Goal: Transaction & Acquisition: Obtain resource

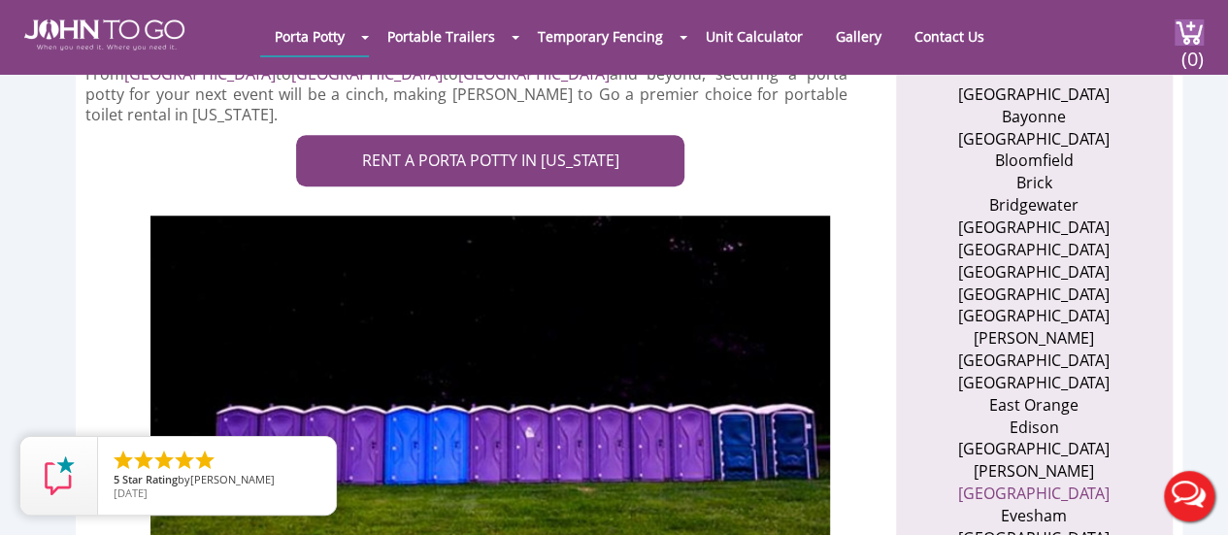
scroll to position [777, 0]
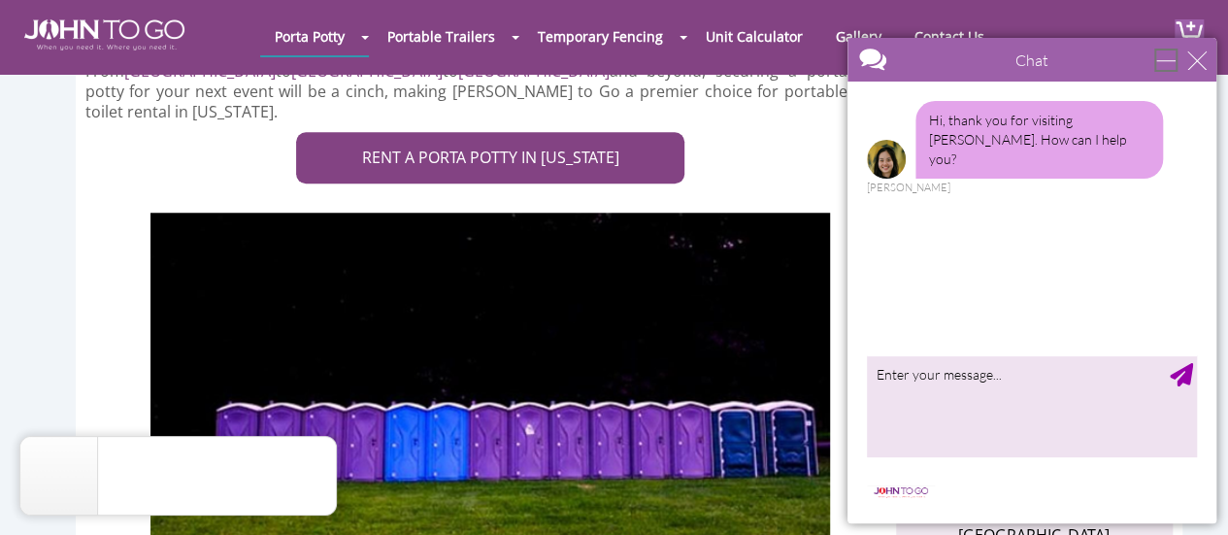
click at [1164, 64] on div "minimize" at bounding box center [1165, 59] width 19 height 19
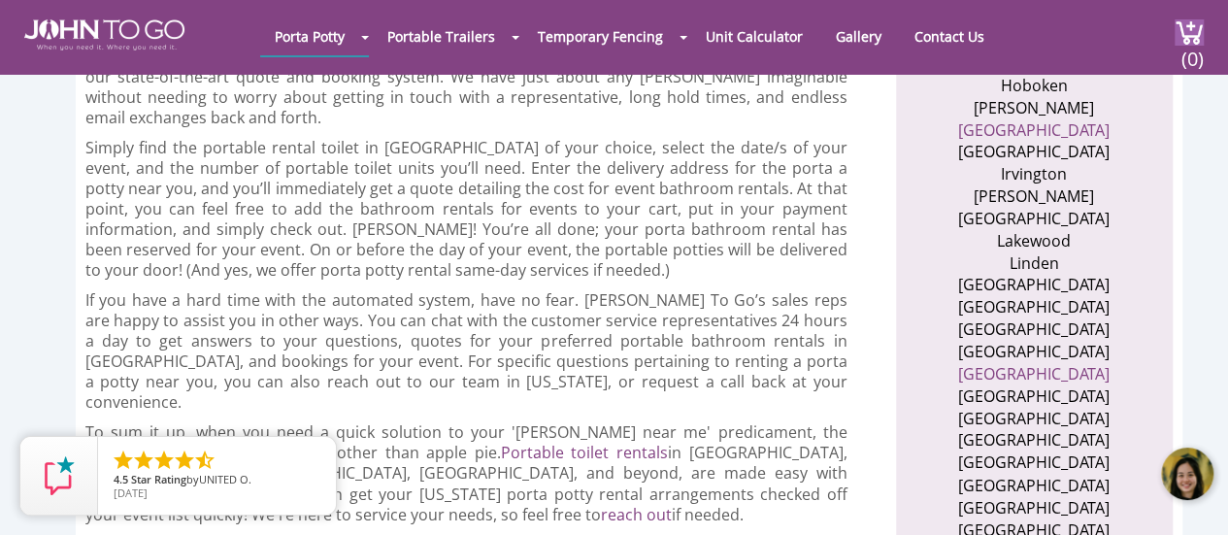
scroll to position [1650, 0]
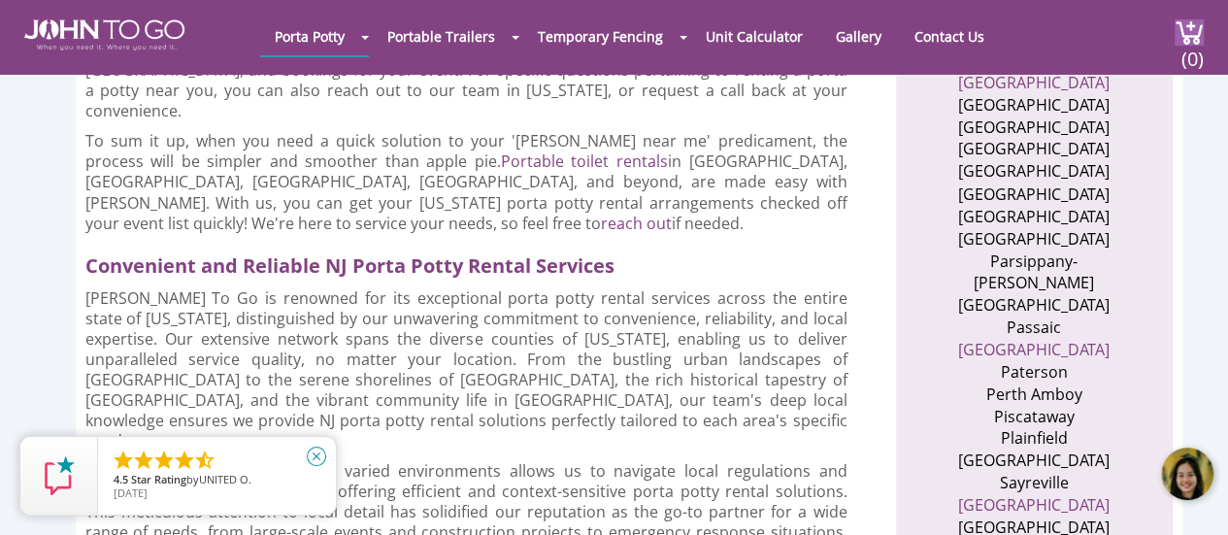
click at [320, 455] on icon "close" at bounding box center [316, 456] width 19 height 19
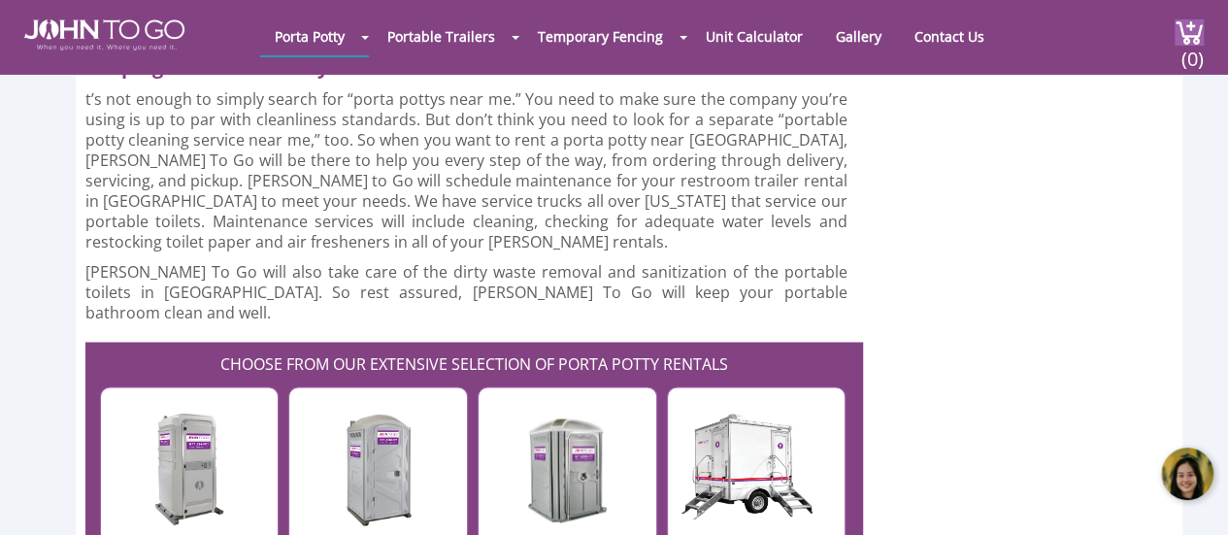
scroll to position [5048, 0]
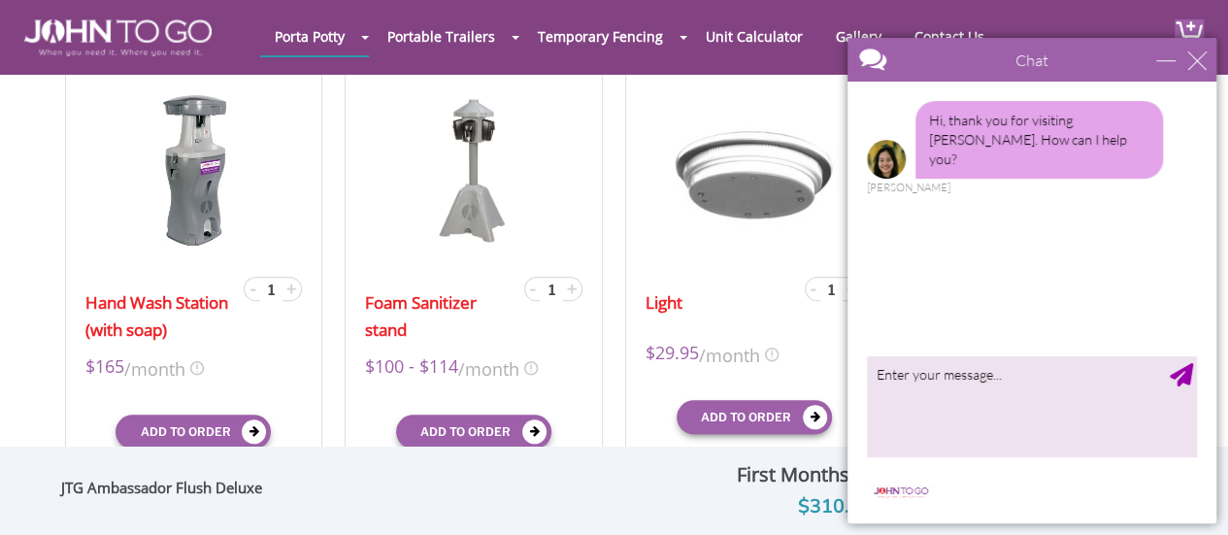
scroll to position [680, 0]
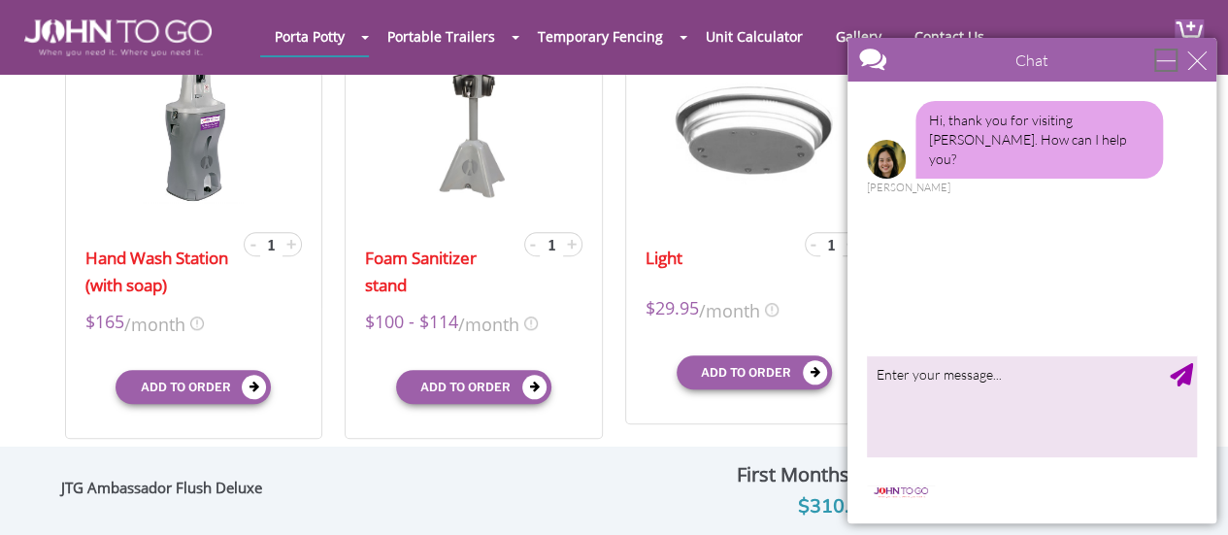
click at [1165, 52] on div "minimize" at bounding box center [1165, 59] width 19 height 19
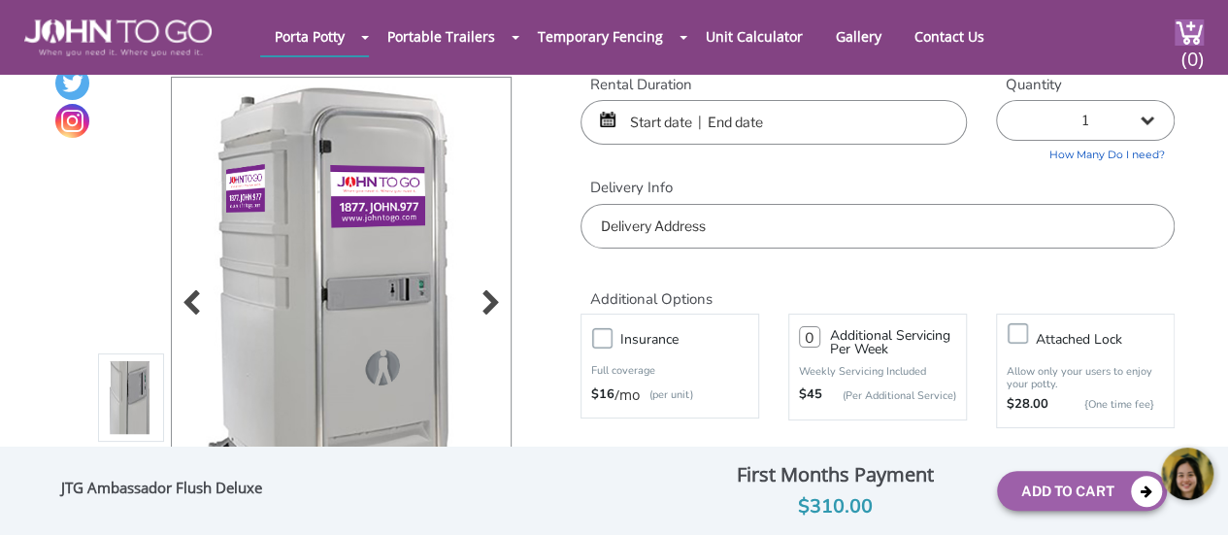
scroll to position [97, 0]
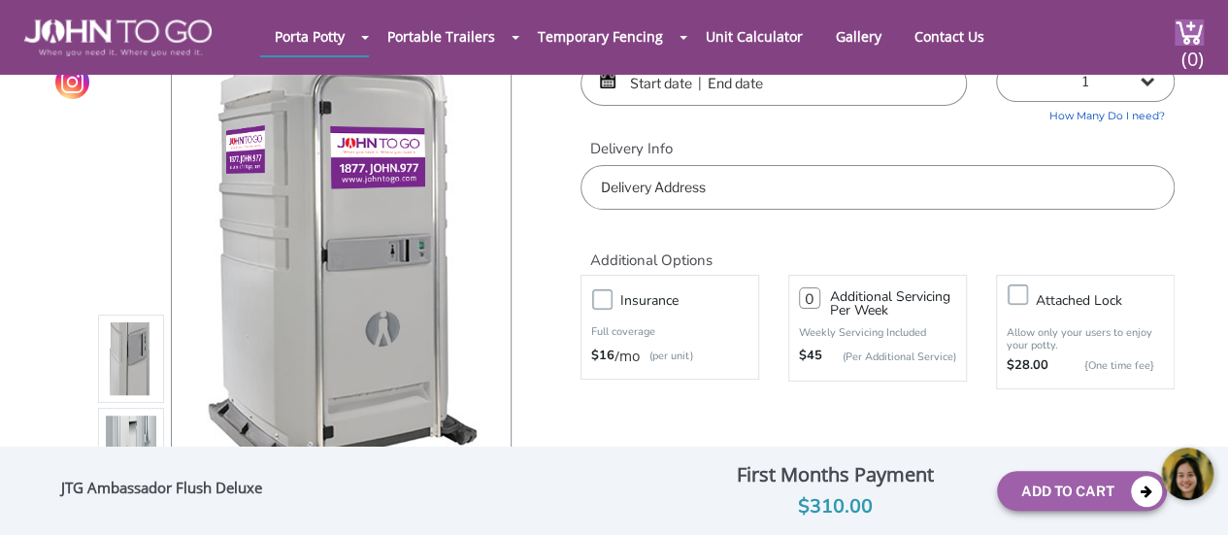
click at [611, 288] on label "Insurance" at bounding box center [689, 300] width 157 height 24
click at [0, 0] on input "Insurance" at bounding box center [0, 0] width 0 height 0
type input "0"
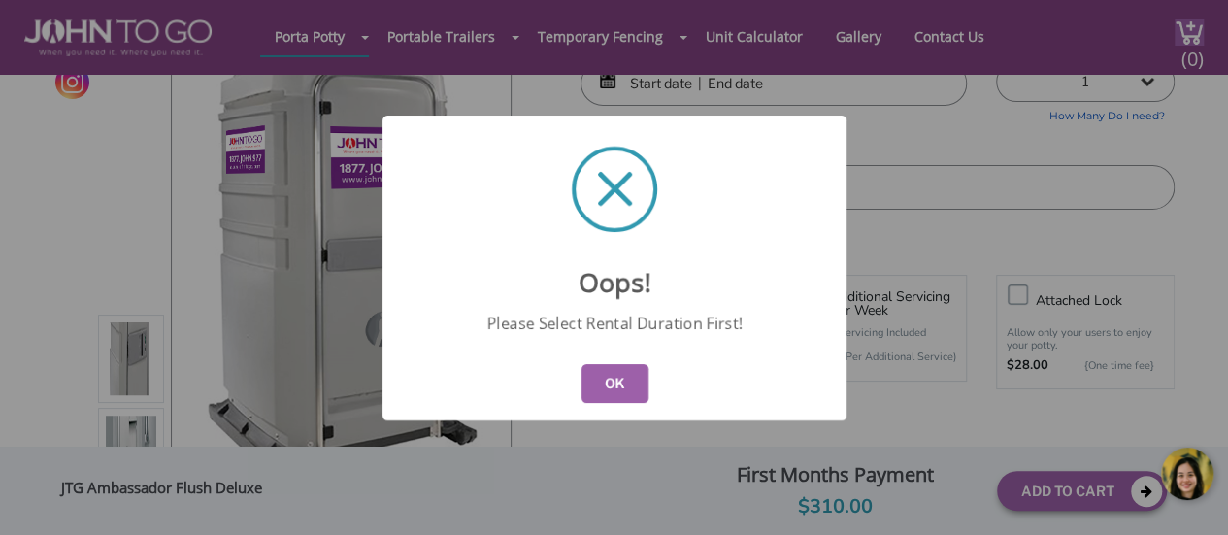
click at [868, 184] on div "Oops! Please Select Rental Duration First! OK" at bounding box center [614, 267] width 1228 height 535
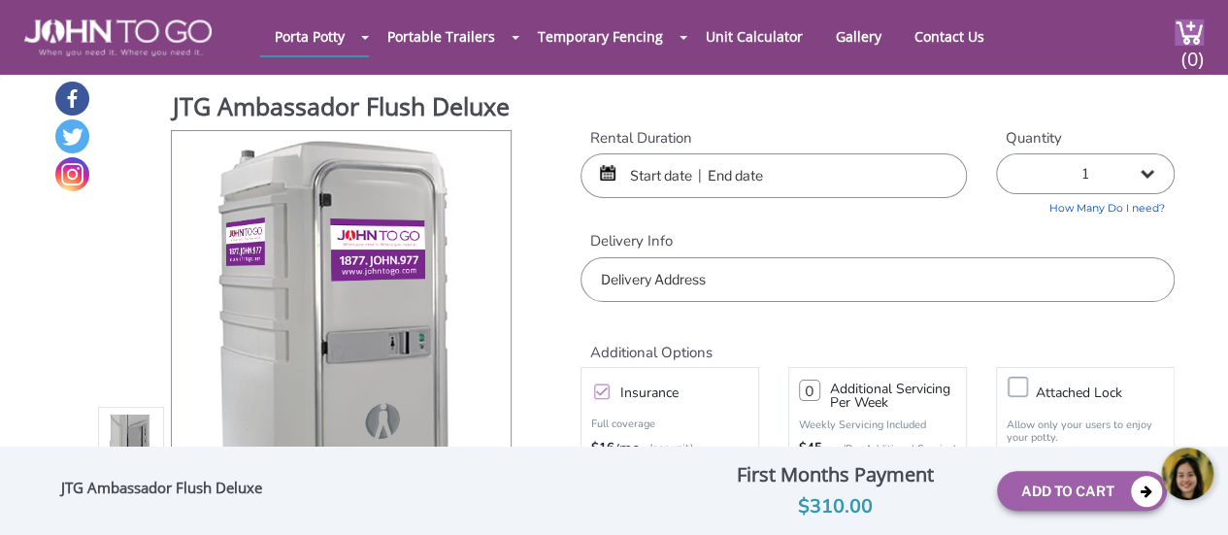
scroll to position [0, 0]
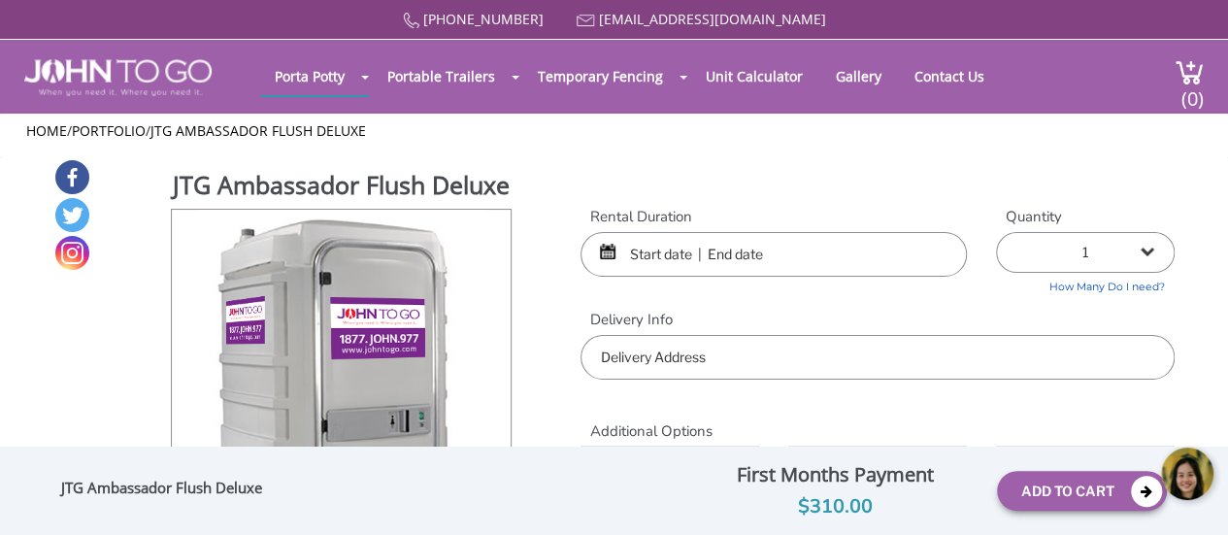
click at [798, 249] on input "text" at bounding box center [773, 254] width 386 height 45
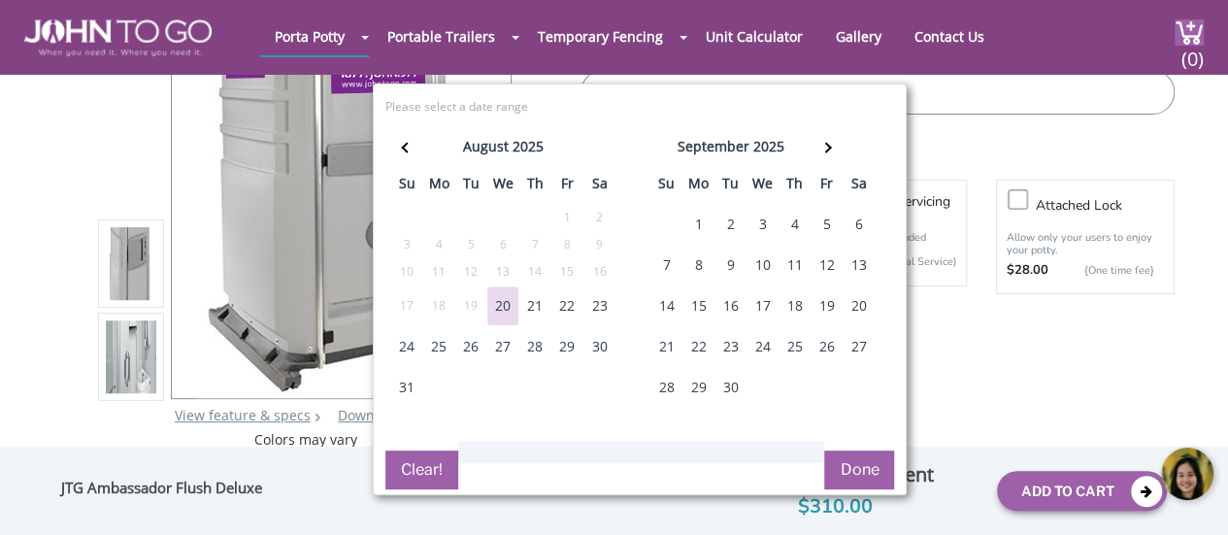
scroll to position [194, 0]
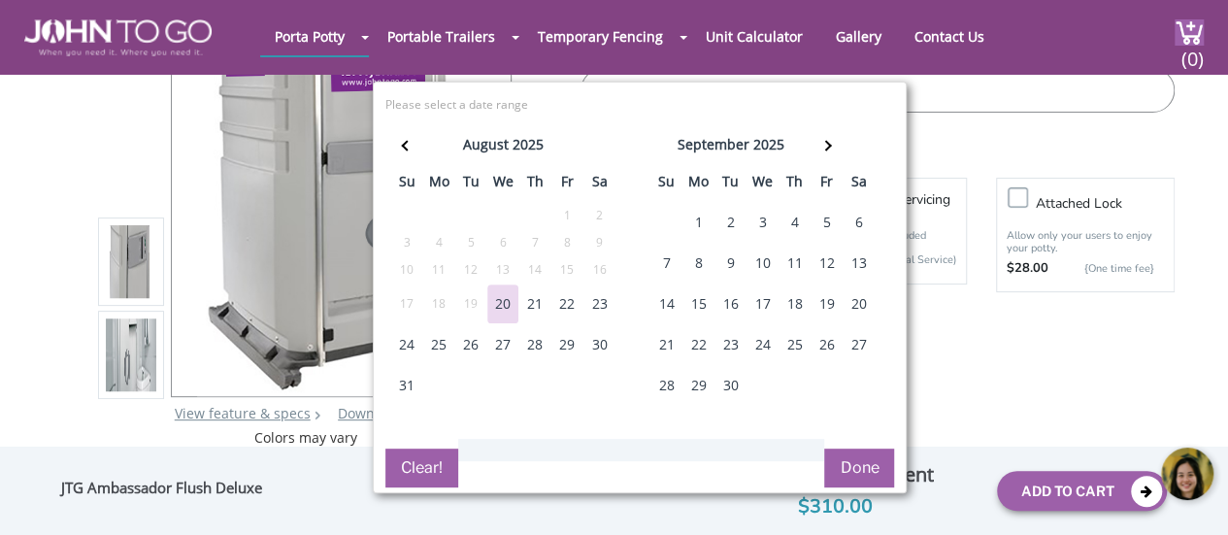
click at [529, 299] on div "21" at bounding box center [534, 303] width 31 height 39
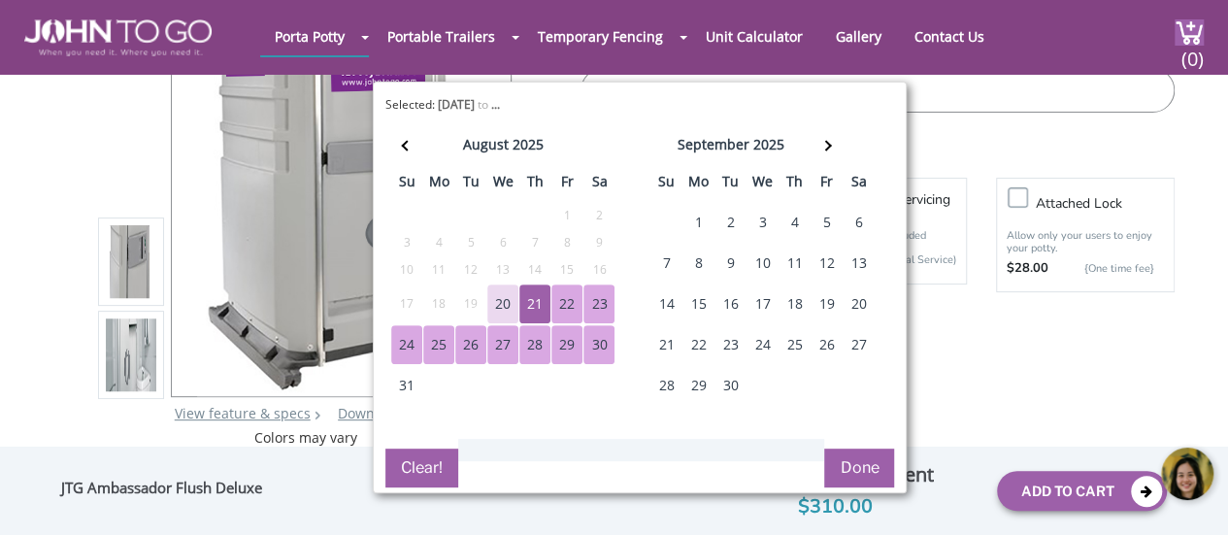
click at [600, 343] on div "30" at bounding box center [598, 344] width 31 height 39
type input "08/21/2025 to 08/30/2025"
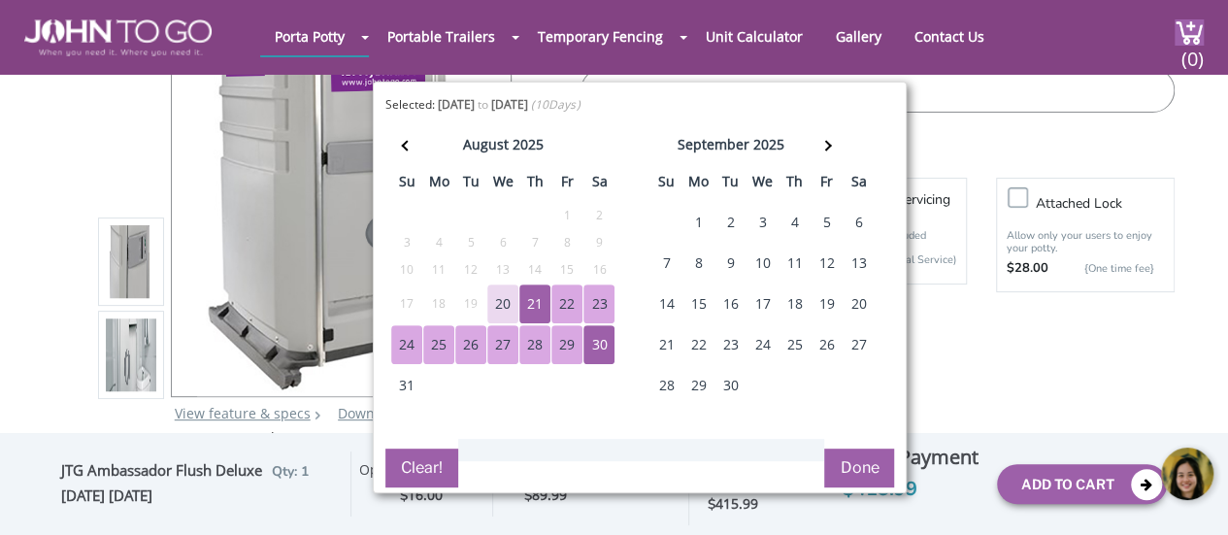
click at [856, 459] on button "Done" at bounding box center [859, 467] width 70 height 39
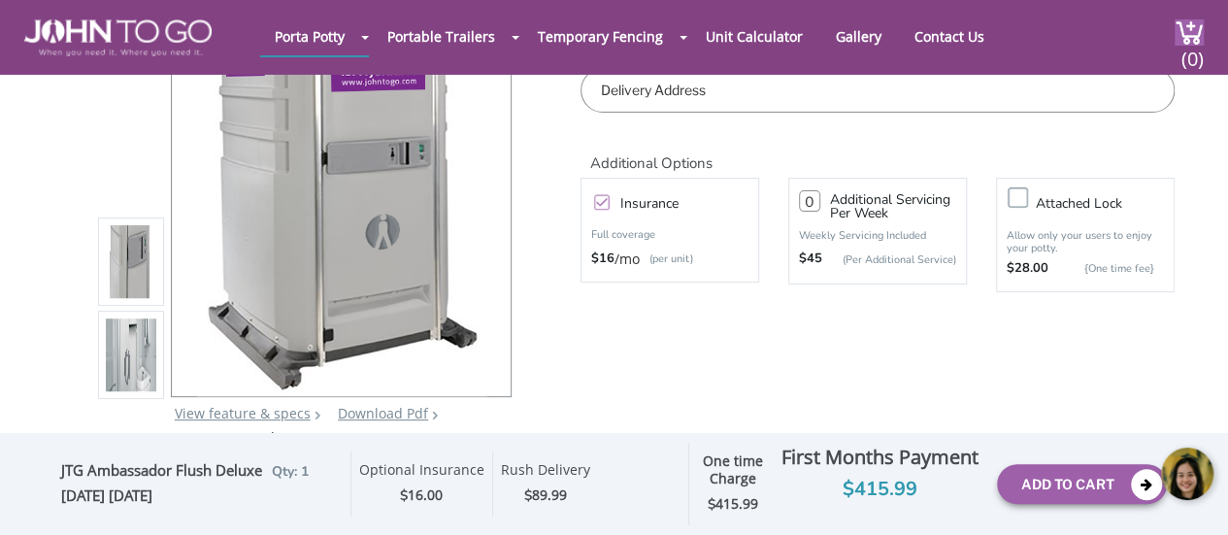
scroll to position [98, 0]
